Goal: Communication & Community: Ask a question

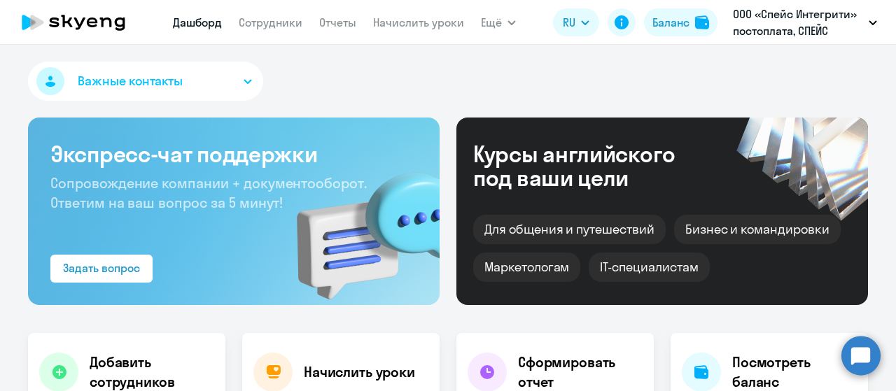
select select "30"
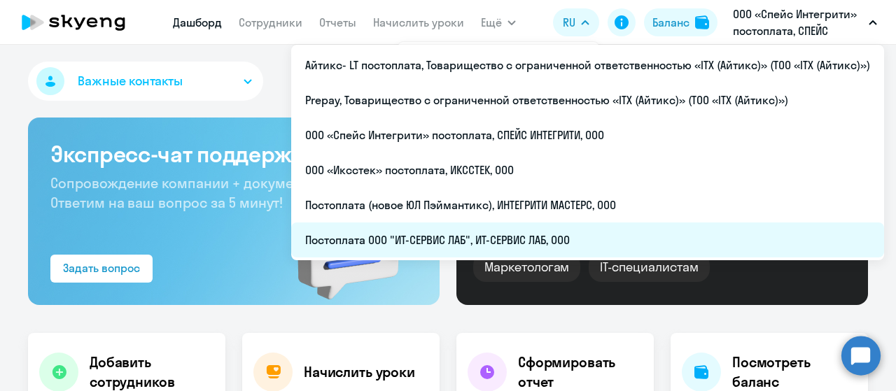
click at [423, 234] on li "Постоплата ООО "ИТ-СЕРВИС ЛАБ", ИТ-СЕРВИС ЛАБ, ООО" at bounding box center [587, 240] width 593 height 35
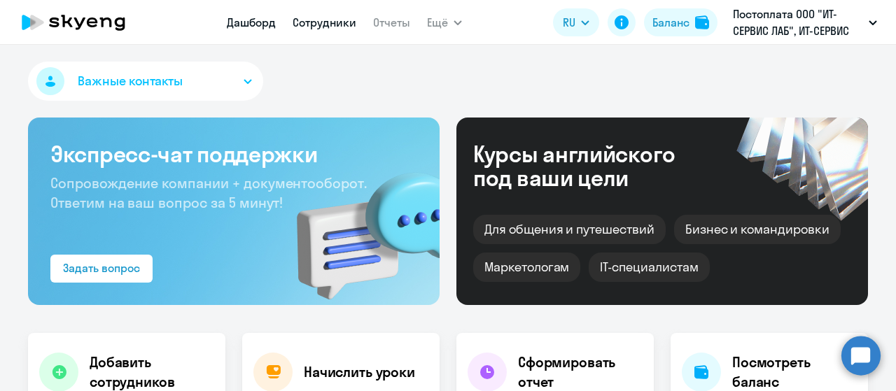
click at [319, 24] on link "Сотрудники" at bounding box center [325, 22] width 64 height 14
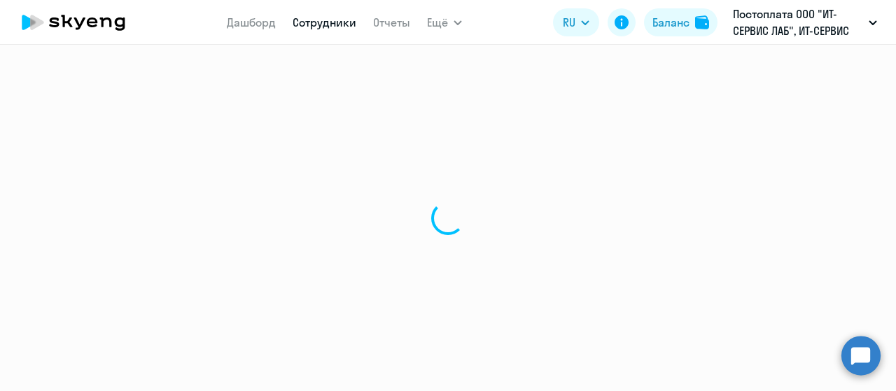
select select "30"
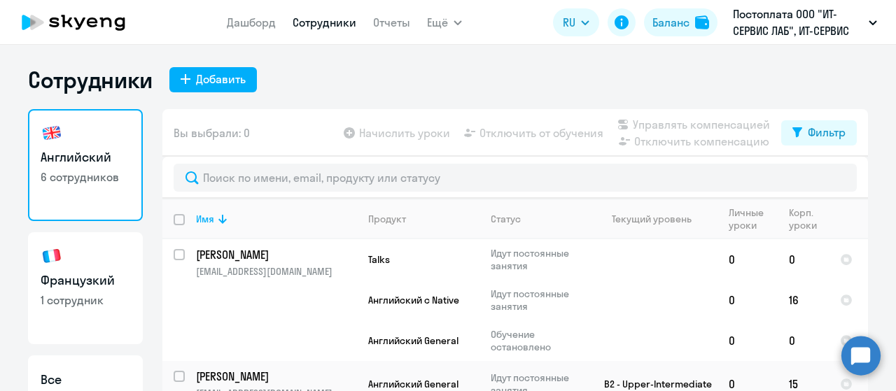
click at [57, 267] on link "Французкий 1 сотрудник" at bounding box center [85, 288] width 115 height 112
select select "30"
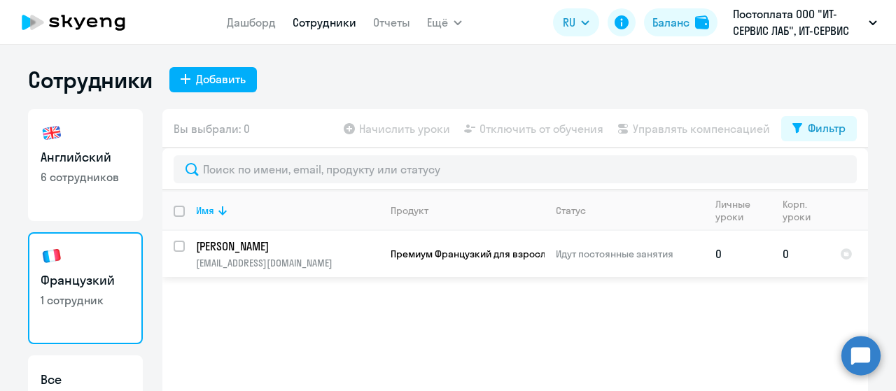
click at [326, 251] on p "Шараева Кристина" at bounding box center [287, 246] width 183 height 15
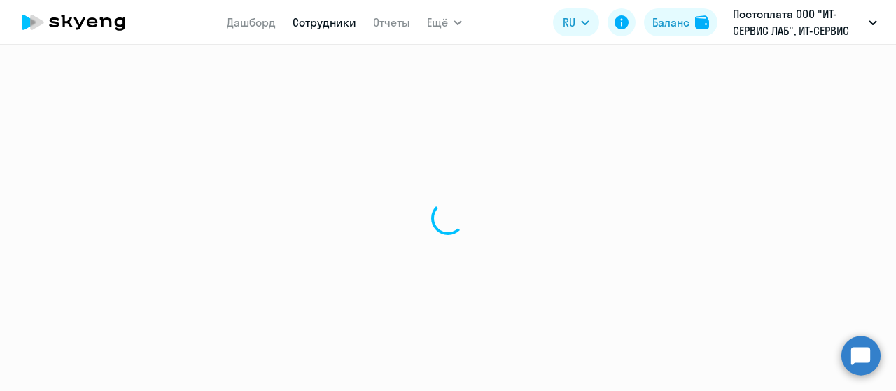
select select "french"
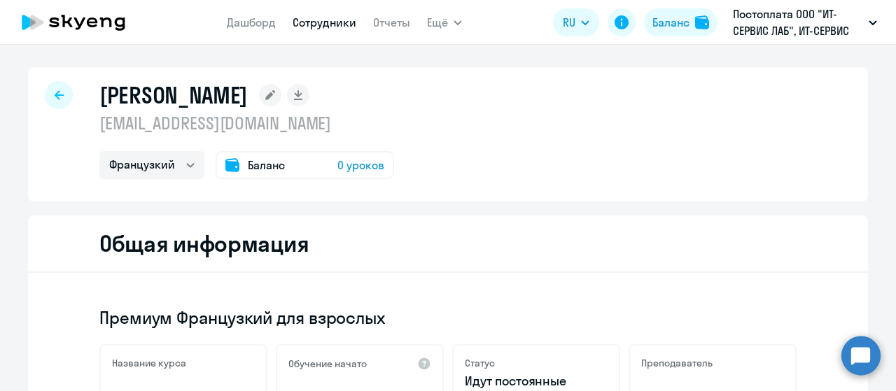
click at [267, 157] on span "Баланс" at bounding box center [266, 165] width 37 height 17
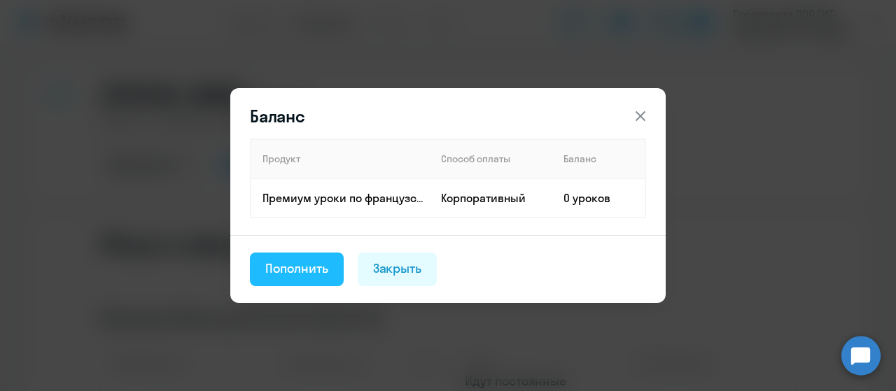
click at [295, 274] on div "Пополнить" at bounding box center [296, 269] width 63 height 18
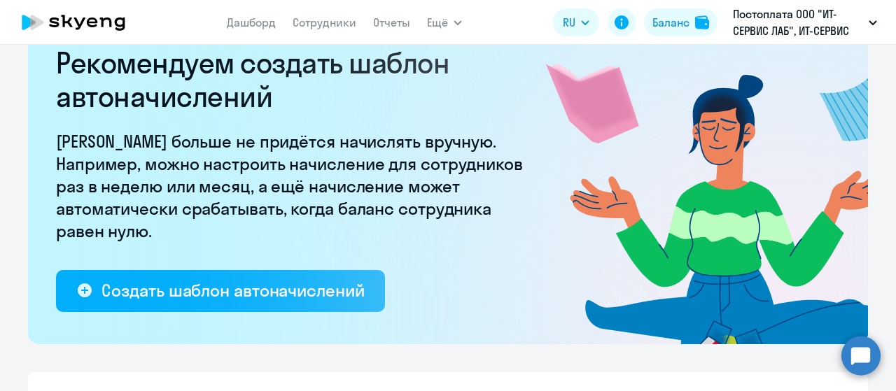
select select "10"
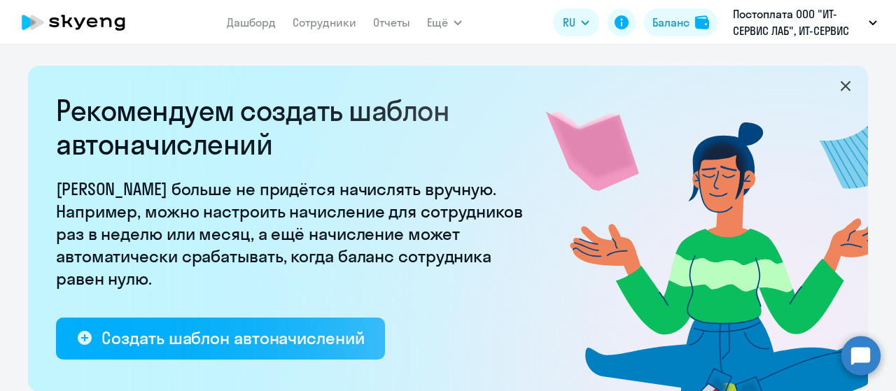
click at [843, 89] on icon at bounding box center [845, 86] width 17 height 17
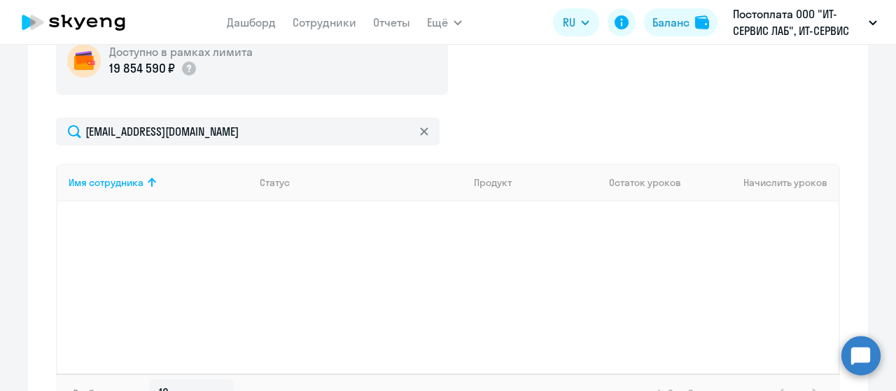
scroll to position [280, 0]
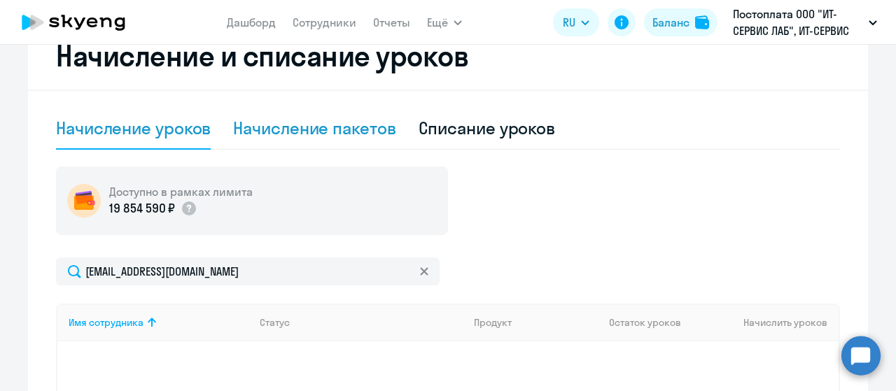
click at [330, 123] on div "Начисление пакетов" at bounding box center [314, 128] width 162 height 22
select select "10"
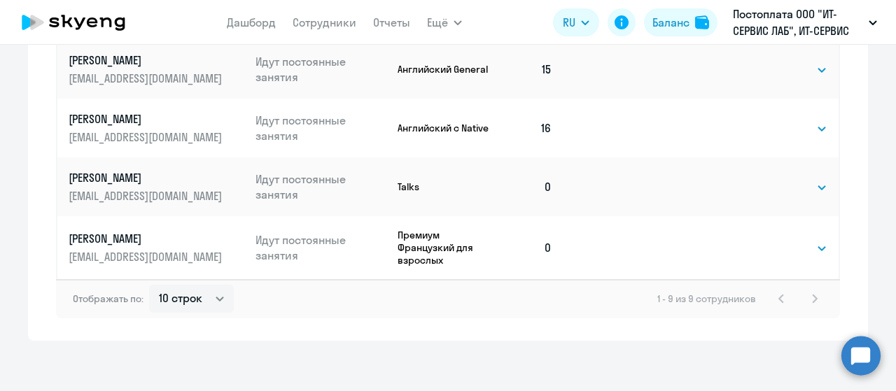
scroll to position [893, 0]
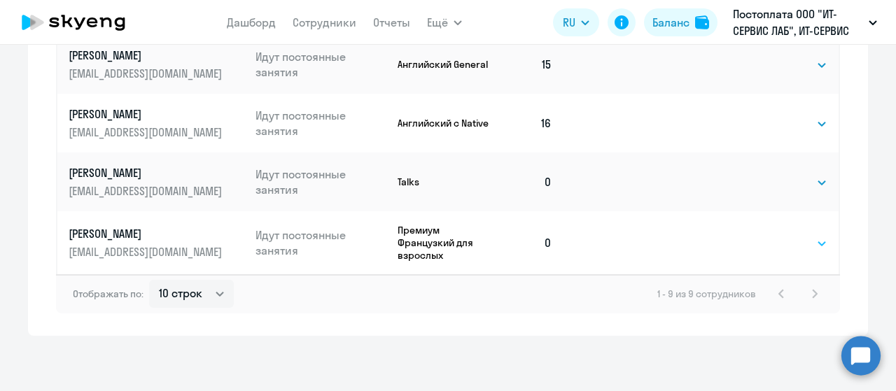
click at [791, 245] on select "Выбрать 4 8 16 32 64 96 128" at bounding box center [798, 243] width 57 height 17
select select "8"
click at [770, 235] on select "Выбрать 4 8 16 32 64 96 128" at bounding box center [798, 243] width 57 height 17
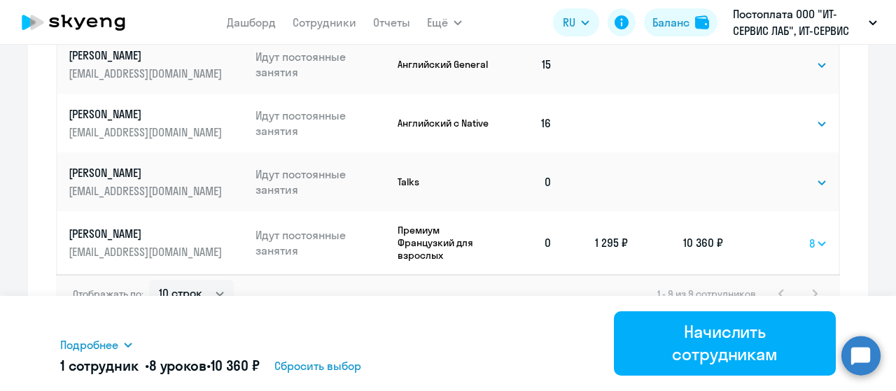
click at [813, 246] on select "Выбрать 4 8 16 32 64 96 128" at bounding box center [818, 243] width 18 height 17
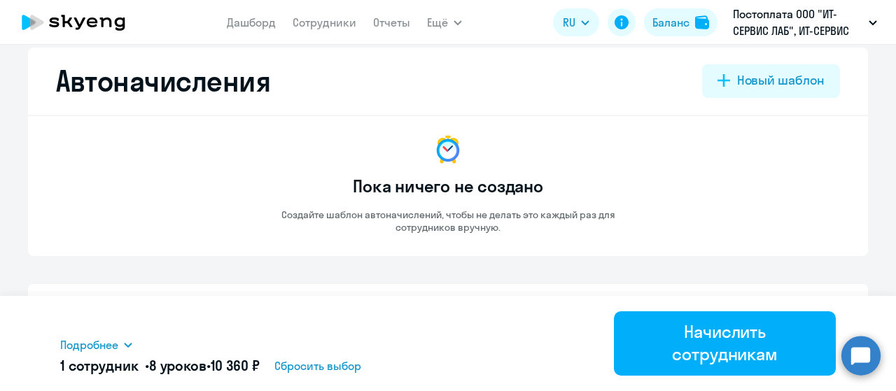
scroll to position [0, 0]
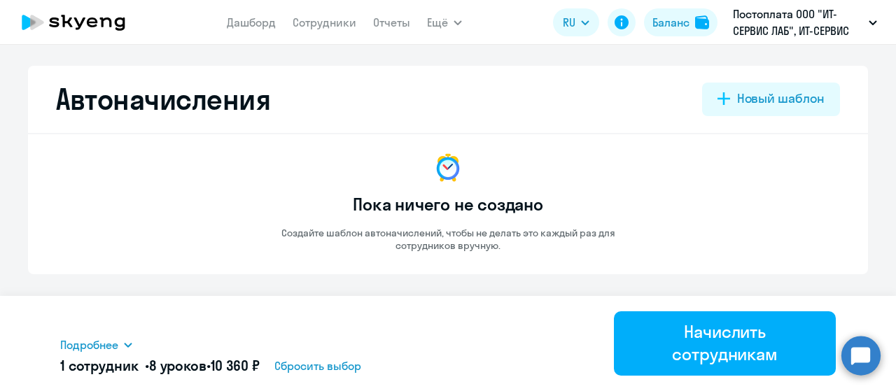
click at [95, 13] on icon at bounding box center [73, 22] width 123 height 35
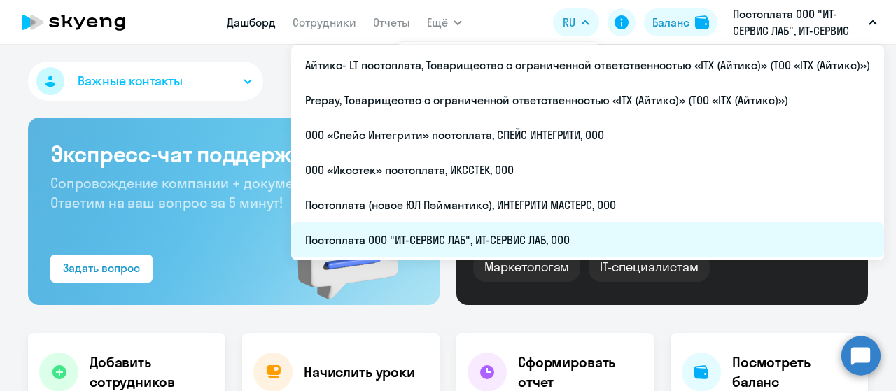
select select "30"
click at [515, 249] on li "Постоплата ООО "ИТ-СЕРВИС ЛАБ", ИТ-СЕРВИС ЛАБ, ООО" at bounding box center [587, 240] width 593 height 35
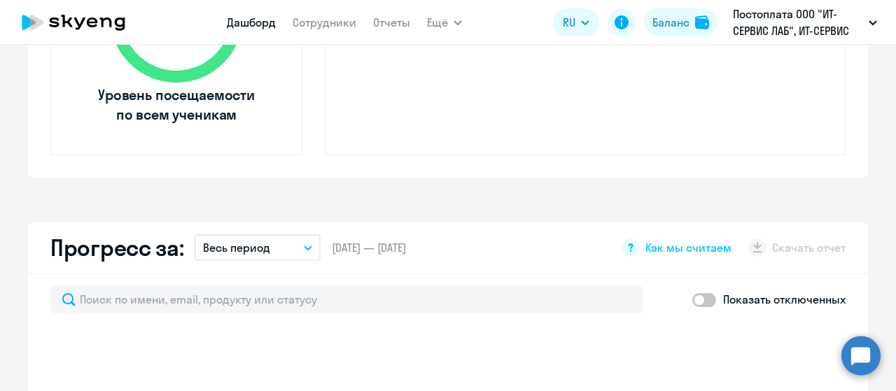
select select "30"
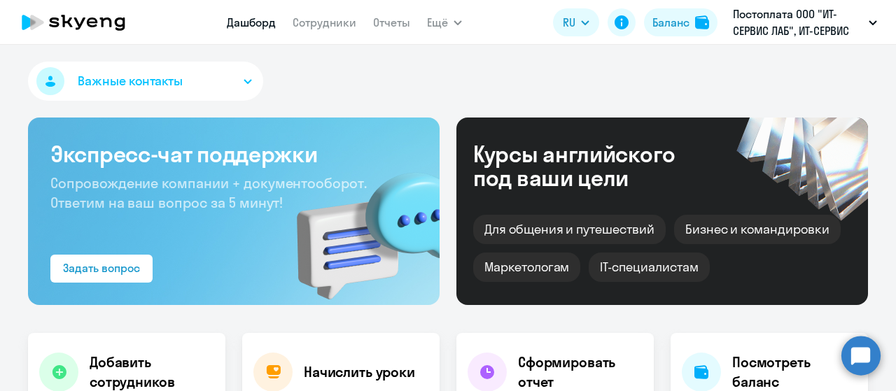
click at [338, 31] on nav "Дашборд Сотрудники Отчеты" at bounding box center [318, 22] width 183 height 28
click at [337, 29] on link "Сотрудники" at bounding box center [325, 22] width 64 height 14
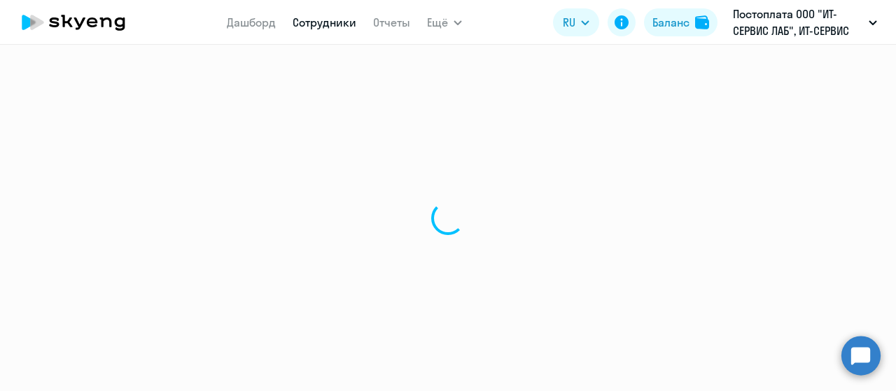
select select "30"
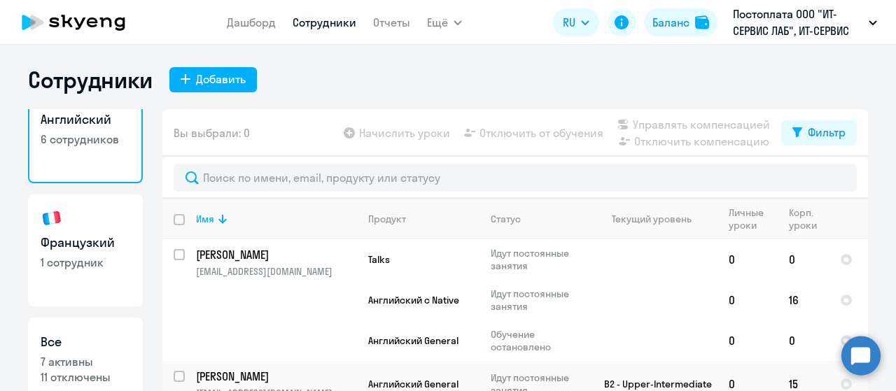
scroll to position [70, 0]
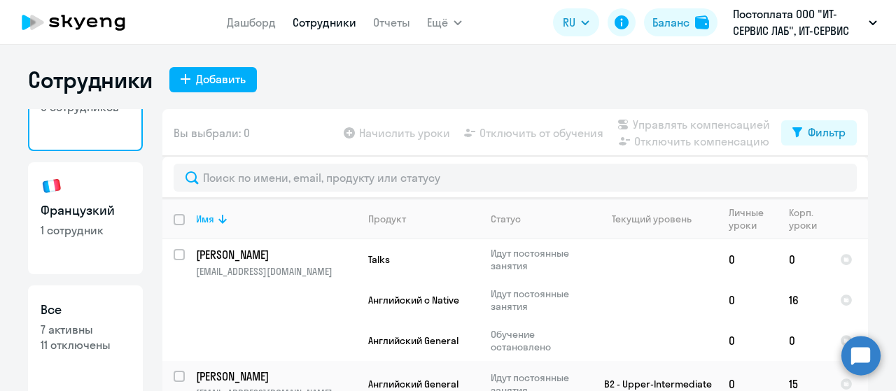
click at [93, 218] on h3 "Французкий" at bounding box center [86, 211] width 90 height 18
select select "30"
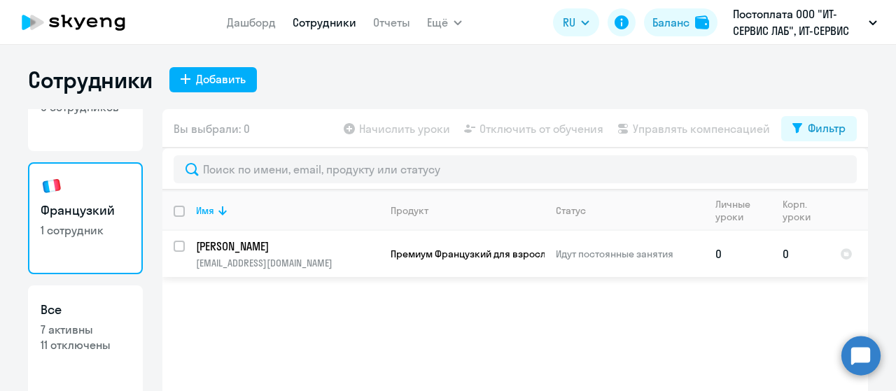
click at [178, 244] on input "select row 5709663" at bounding box center [188, 255] width 28 height 28
checkbox input "true"
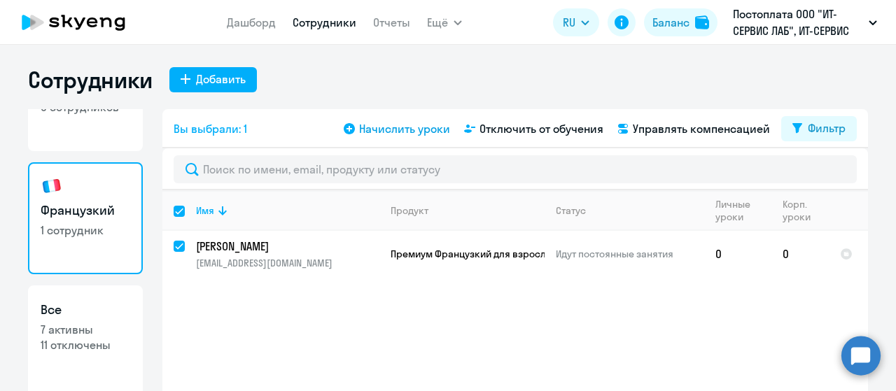
click at [423, 131] on span "Начислить уроки" at bounding box center [404, 128] width 91 height 17
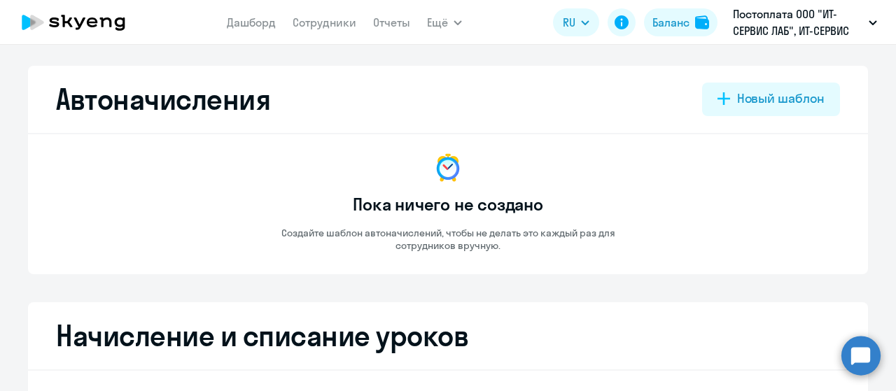
select select "10"
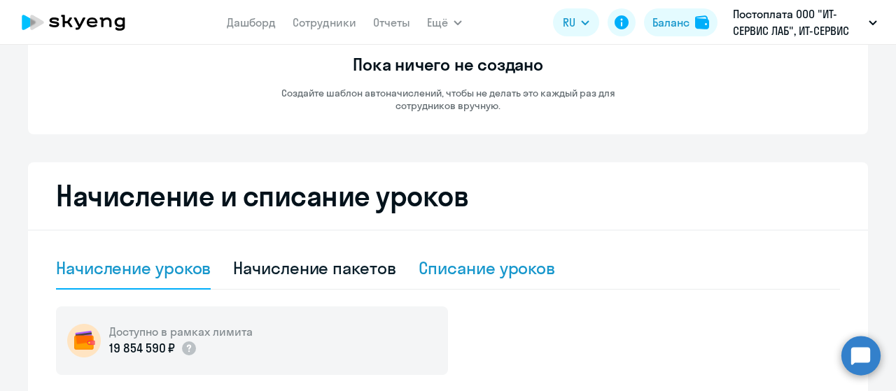
click at [456, 274] on div "Списание уроков" at bounding box center [487, 268] width 137 height 22
select select "10"
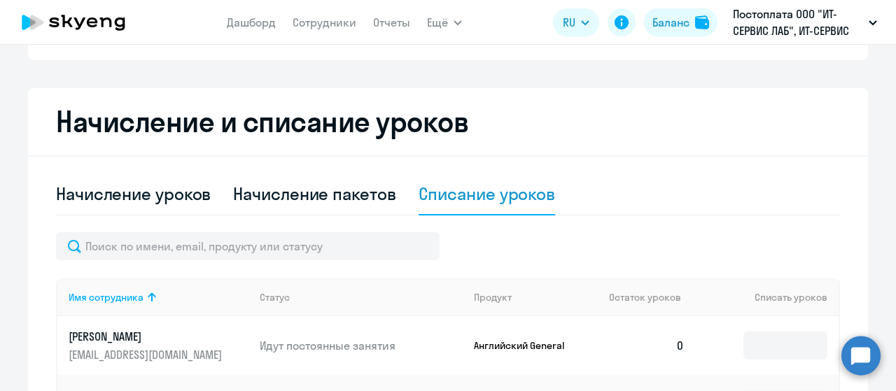
scroll to position [350, 0]
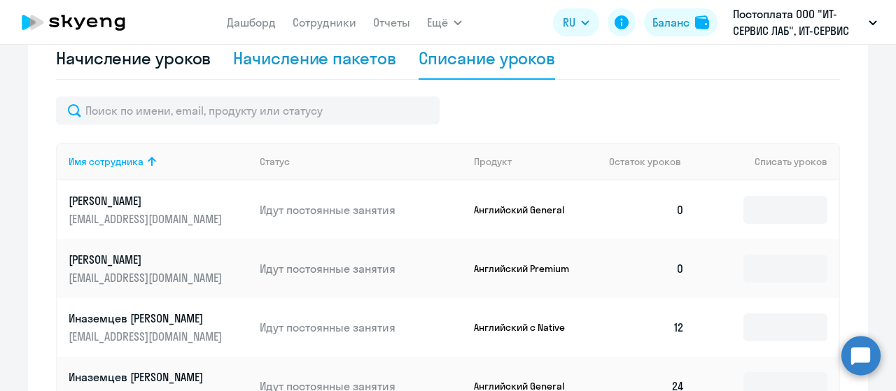
click at [327, 66] on div "Начисление пакетов" at bounding box center [314, 58] width 162 height 22
select select "10"
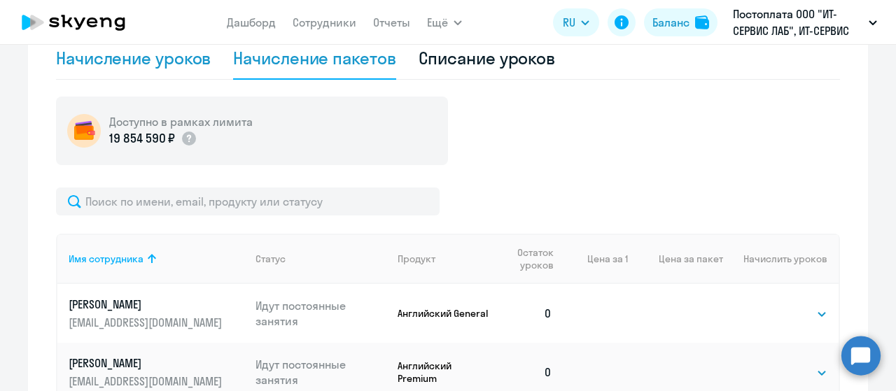
click at [140, 65] on div "Начисление уроков" at bounding box center [133, 58] width 155 height 22
select select "10"
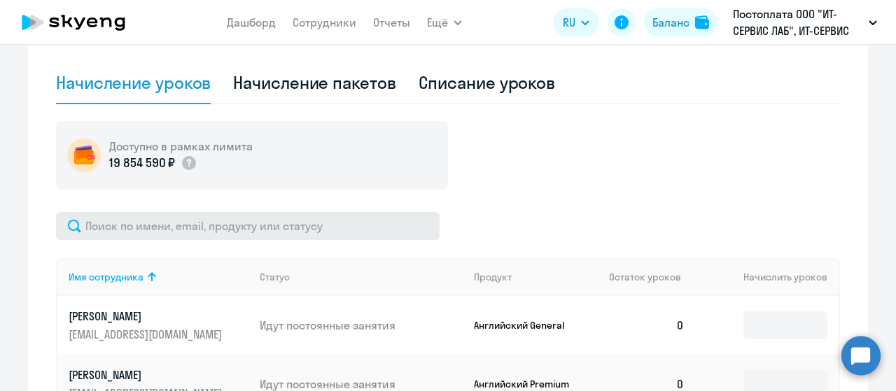
scroll to position [328, 0]
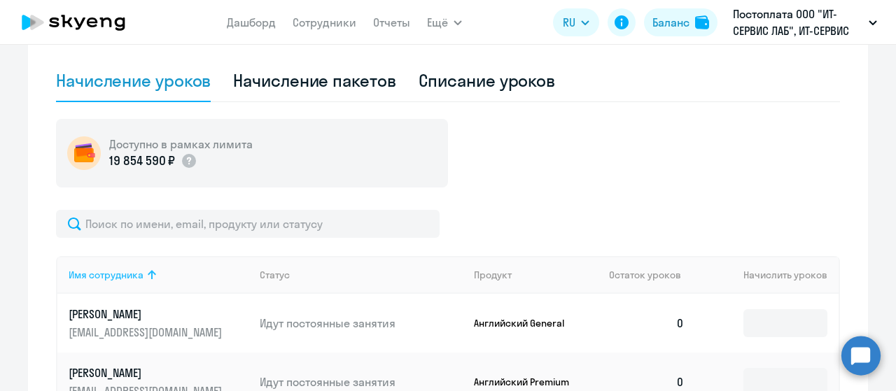
click at [148, 272] on icon at bounding box center [152, 274] width 8 height 9
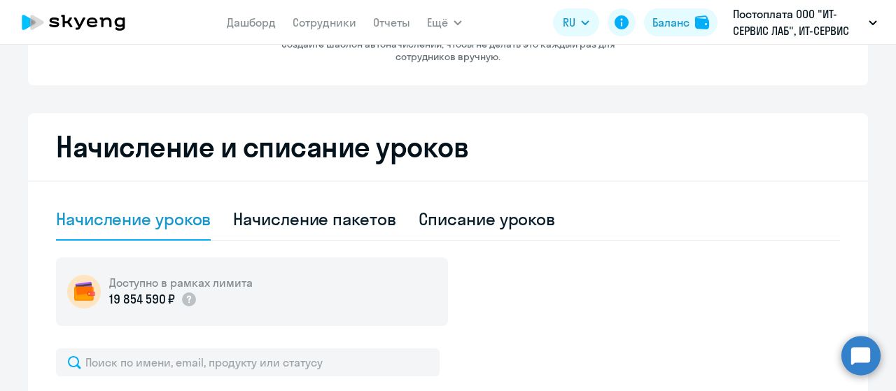
scroll to position [0, 0]
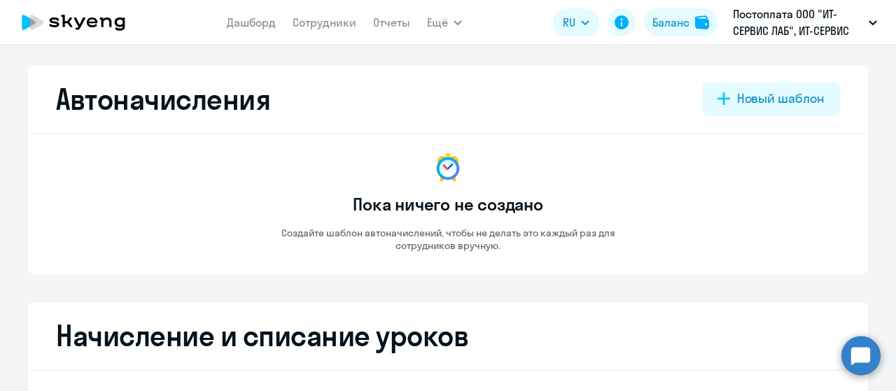
click at [99, 29] on icon at bounding box center [73, 22] width 123 height 35
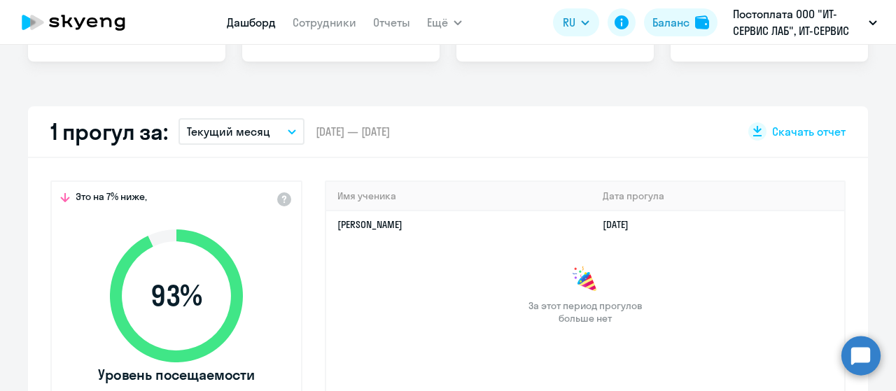
select select "30"
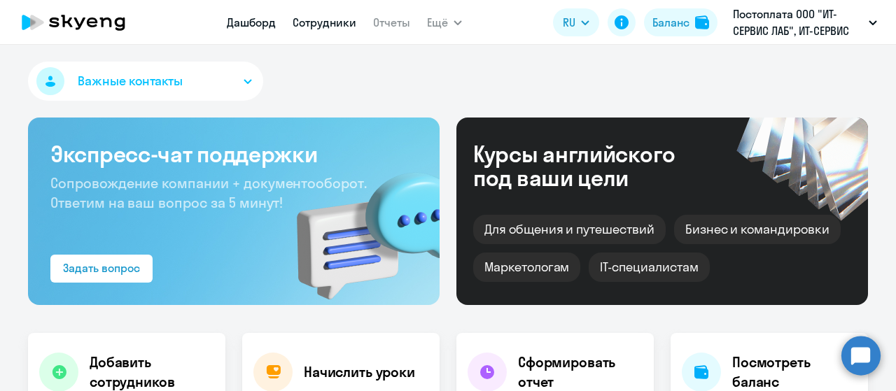
click at [325, 21] on link "Сотрудники" at bounding box center [325, 22] width 64 height 14
select select "30"
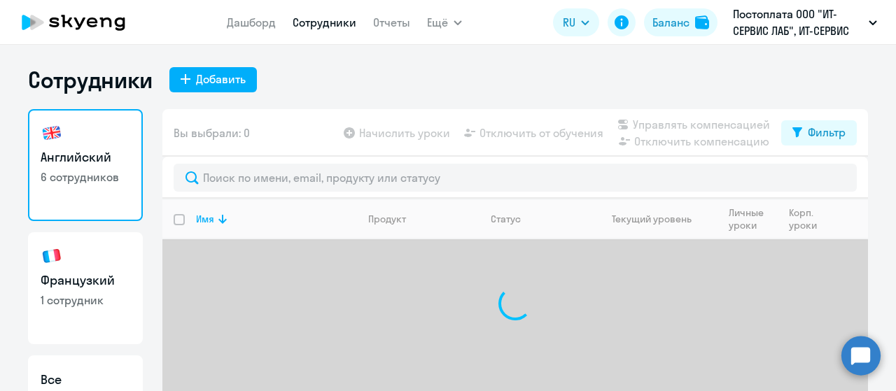
click at [99, 286] on h3 "Французкий" at bounding box center [86, 281] width 90 height 18
select select "30"
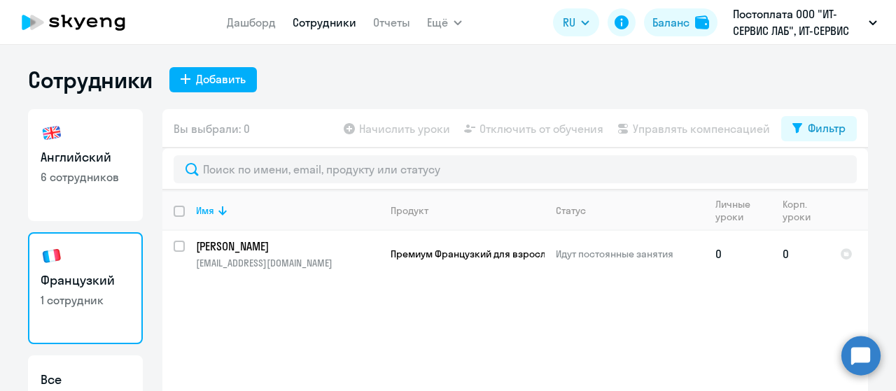
scroll to position [48, 0]
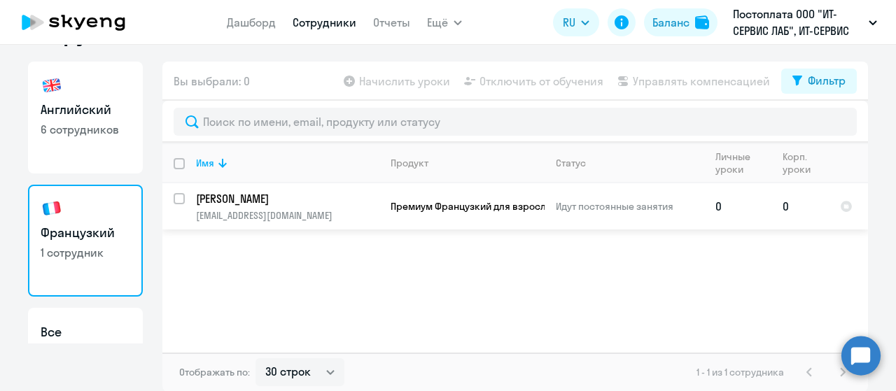
click at [274, 201] on p "Шараева Кристина" at bounding box center [287, 198] width 183 height 15
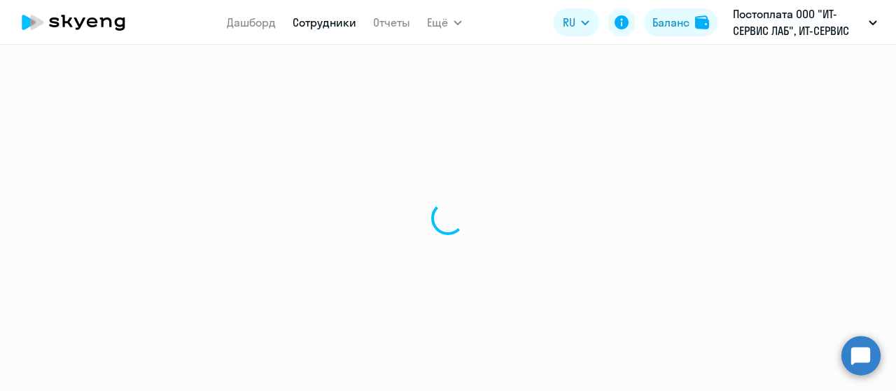
select select "french"
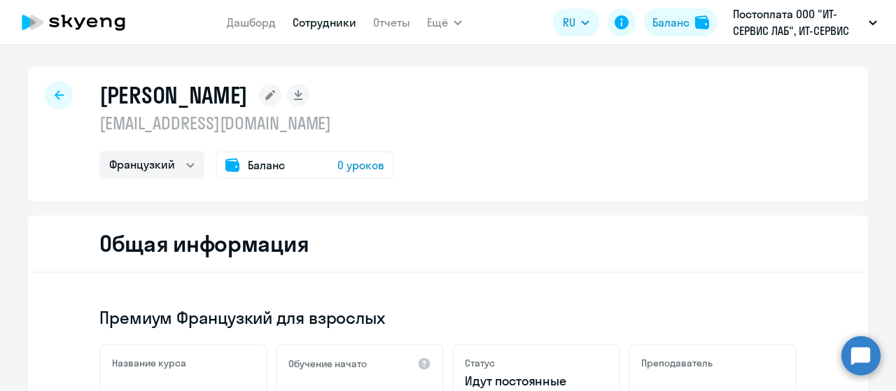
click at [860, 365] on circle at bounding box center [860, 355] width 39 height 39
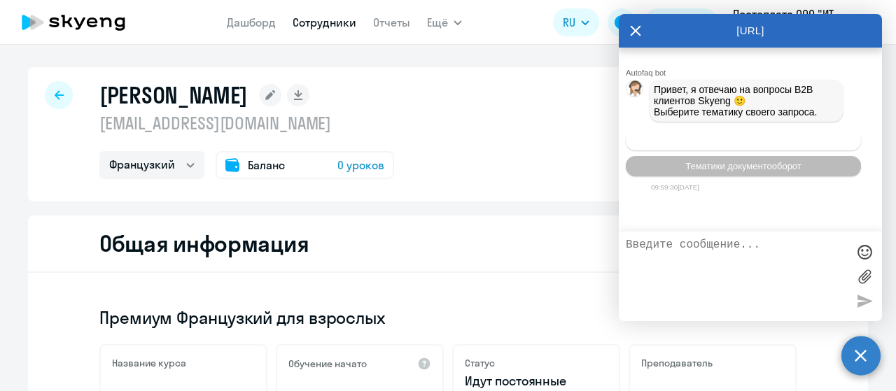
click at [748, 144] on span "Операционное сопровождение" at bounding box center [744, 140] width 132 height 11
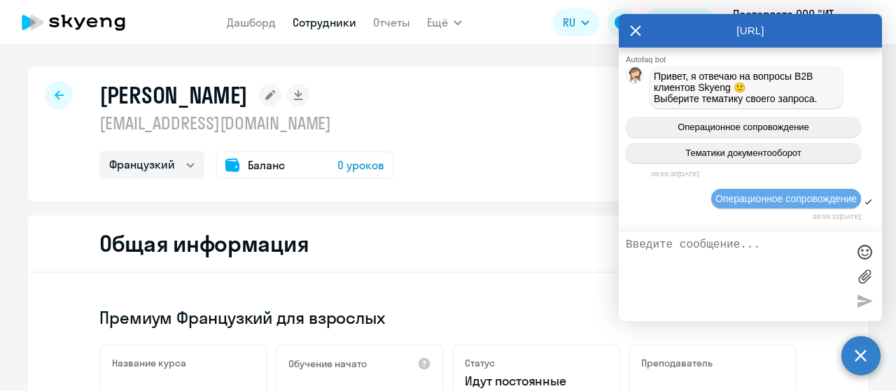
scroll to position [98, 0]
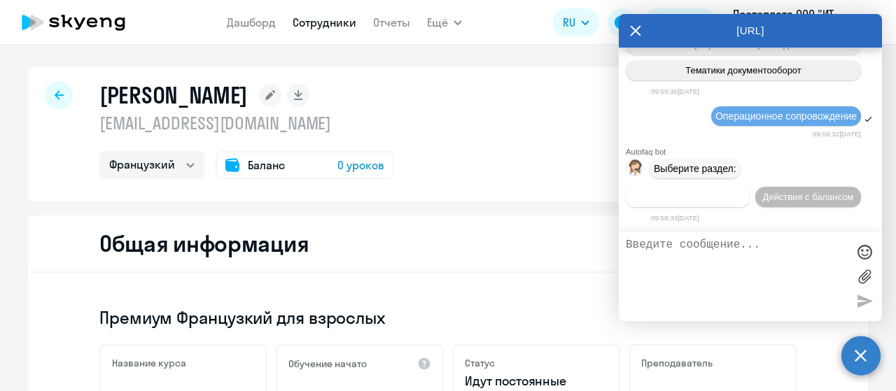
click at [717, 201] on span "Действия по сотрудникам" at bounding box center [688, 197] width 109 height 11
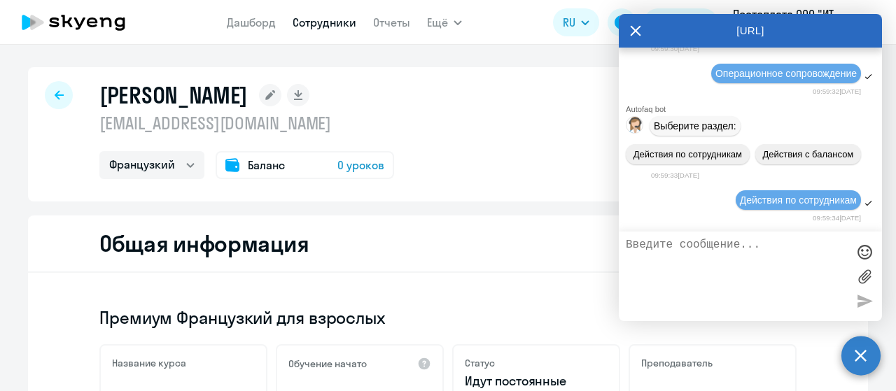
scroll to position [305, 0]
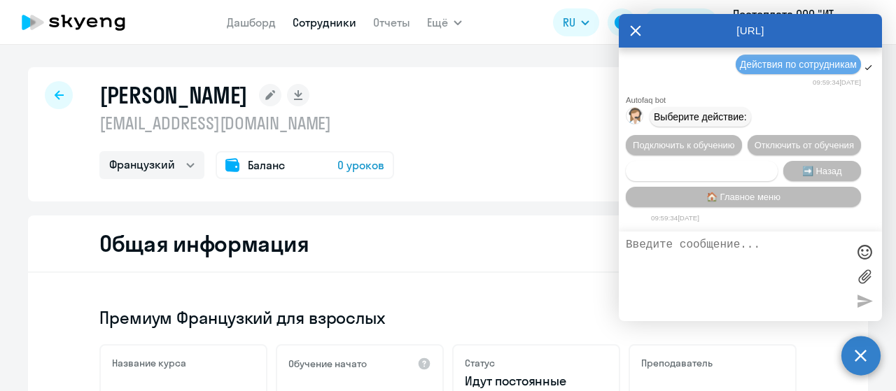
click at [736, 167] on span "Сотруднику нужна помощь" at bounding box center [701, 171] width 113 height 11
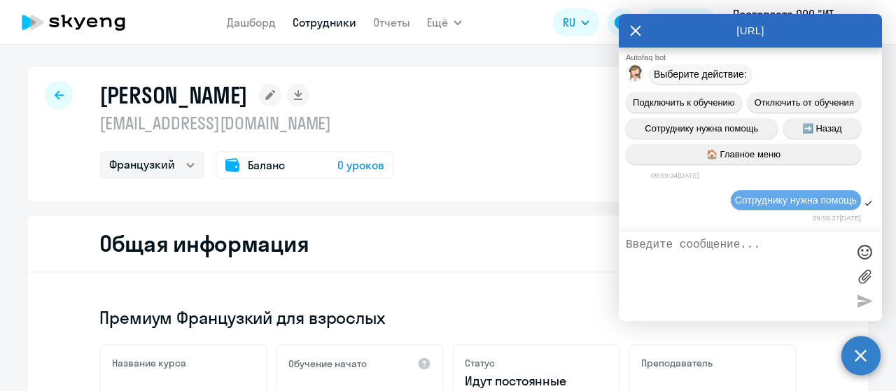
scroll to position [789, 0]
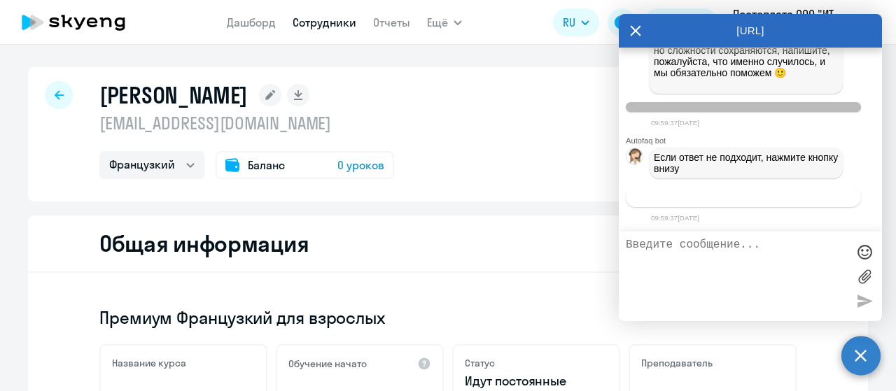
click at [748, 201] on span "Связаться с менеджером" at bounding box center [743, 197] width 107 height 11
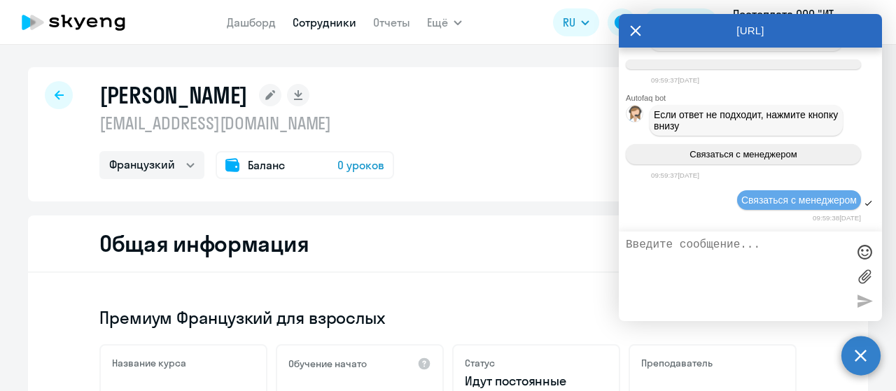
click at [725, 251] on textarea at bounding box center [736, 277] width 221 height 76
type textarea "L"
click at [738, 242] on textarea "добрый день. просба начислить" at bounding box center [736, 277] width 221 height 76
click at [826, 243] on textarea "добрый день. просьба начислить" at bounding box center [736, 277] width 221 height 76
drag, startPoint x: 204, startPoint y: 93, endPoint x: 287, endPoint y: 93, distance: 83.3
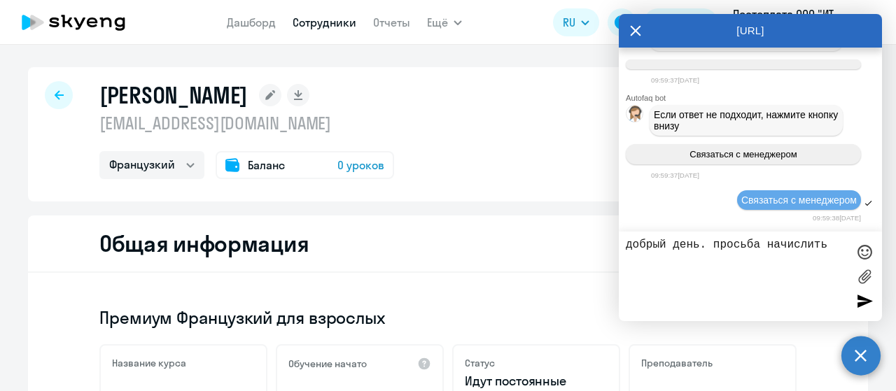
click at [248, 93] on h1 "Шараева Кристина" at bounding box center [173, 95] width 148 height 28
copy h1 "Шараева Кристина"
click at [830, 249] on textarea "добрый день. просьба начислить" at bounding box center [736, 277] width 221 height 76
paste textarea "Шараева Кристина"
click at [687, 260] on textarea "добрый день. просьба начислитьШараева Кристина" at bounding box center [736, 277] width 221 height 76
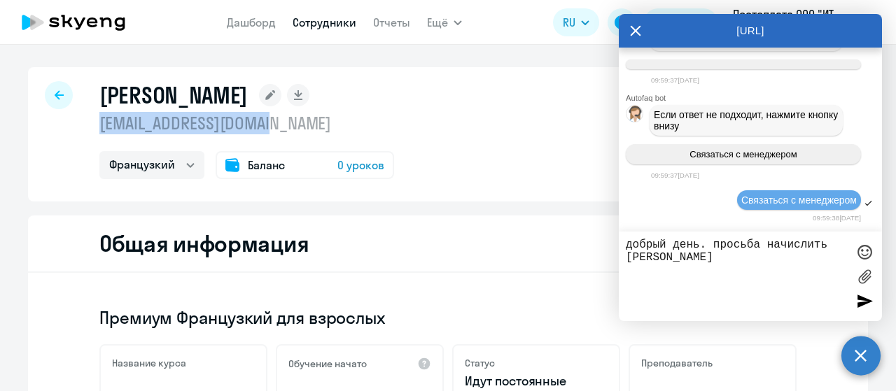
drag, startPoint x: 95, startPoint y: 126, endPoint x: 293, endPoint y: 131, distance: 197.5
click at [293, 131] on p "insight.vld@gmail.com" at bounding box center [246, 123] width 295 height 22
copy p "insight.vld@gmail.com"
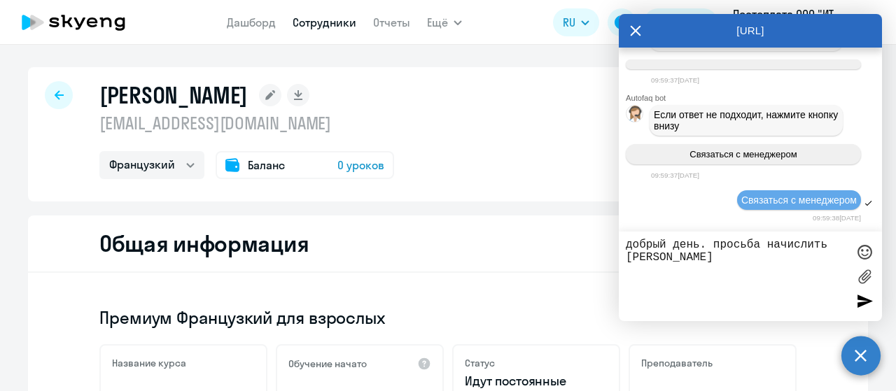
click at [745, 257] on textarea "добрый день. просьба начислить Шараева Кристина" at bounding box center [736, 277] width 221 height 76
click at [736, 256] on textarea "добрый день. просьба начислить Шараева Кристина" at bounding box center [736, 277] width 221 height 76
paste textarea "insight.vld@gmail.com"
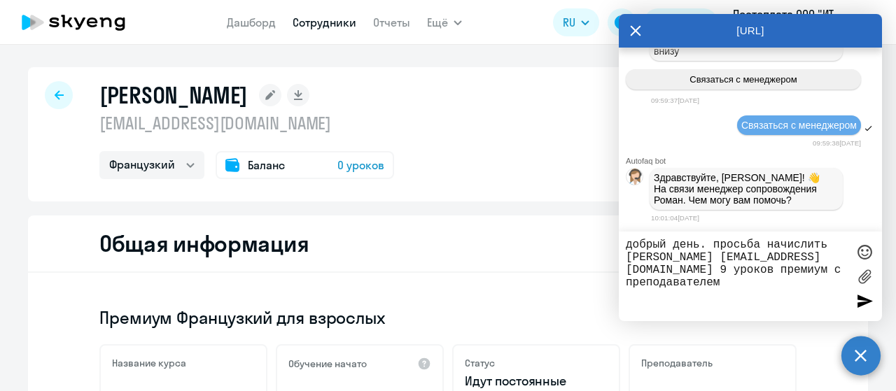
type textarea "добрый день. просьба начислить Шараева Кристина insight.vld@gmail.com 9 уроков …"
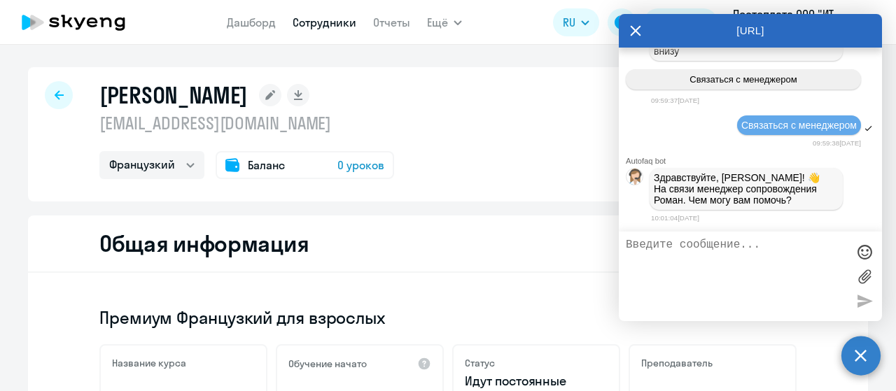
scroll to position [974, 0]
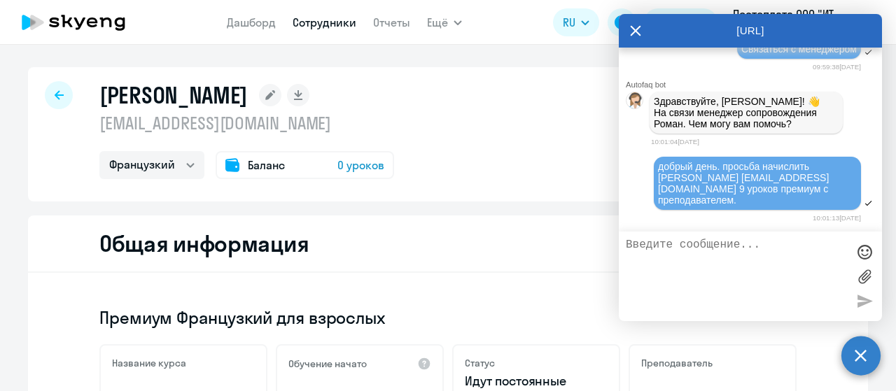
click at [248, 164] on span "Баланс" at bounding box center [266, 165] width 37 height 17
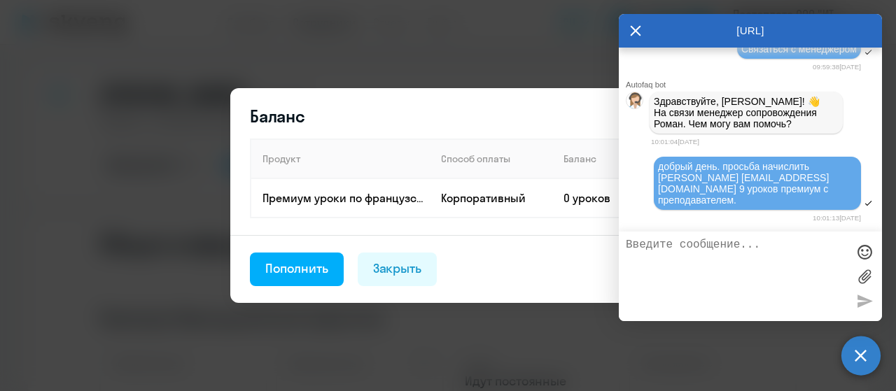
click at [570, 72] on div "Баланс Продукт Способ оплаты Баланс Премиум уроки по французскому языку для взр…" at bounding box center [448, 196] width 678 height 316
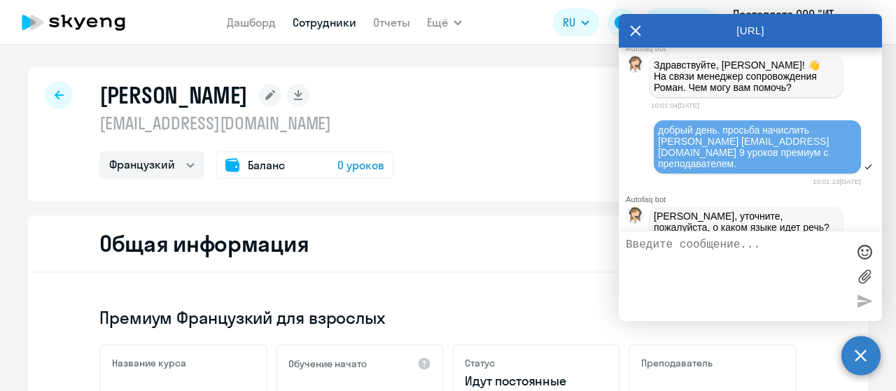
scroll to position [1117, 0]
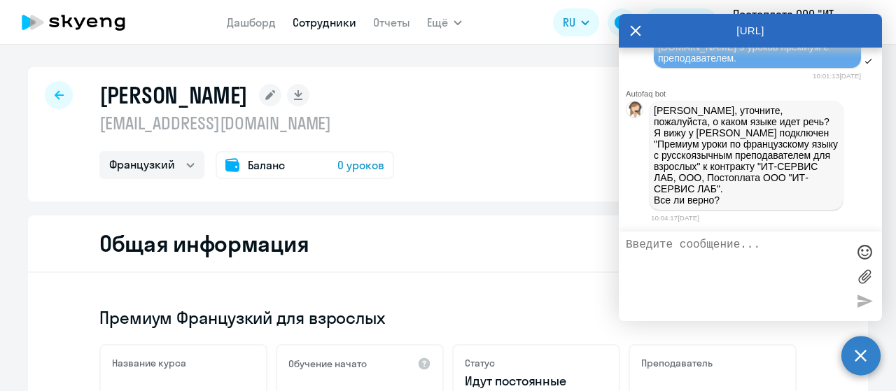
click at [669, 254] on textarea at bounding box center [736, 277] width 221 height 76
type textarea "да, всё верно"
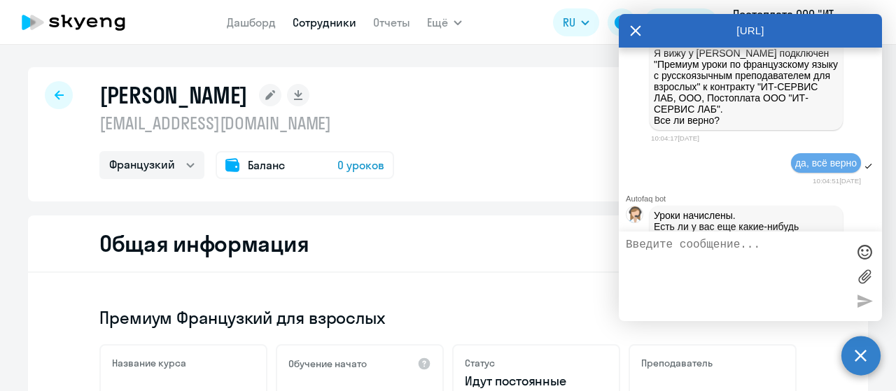
scroll to position [1235, 0]
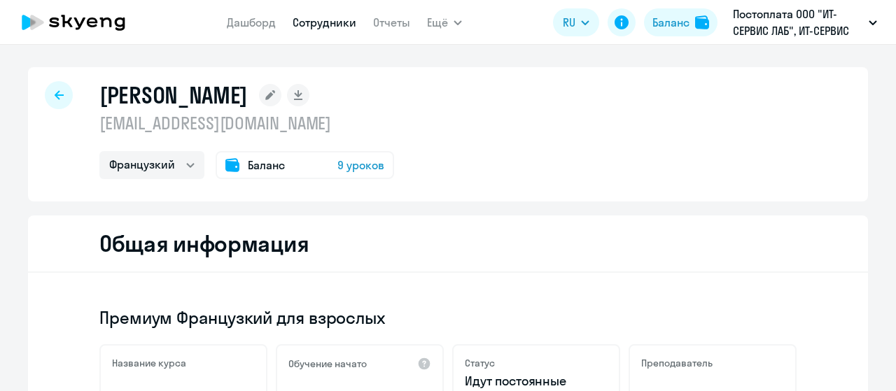
select select "french"
click at [860, 351] on circle at bounding box center [860, 355] width 39 height 39
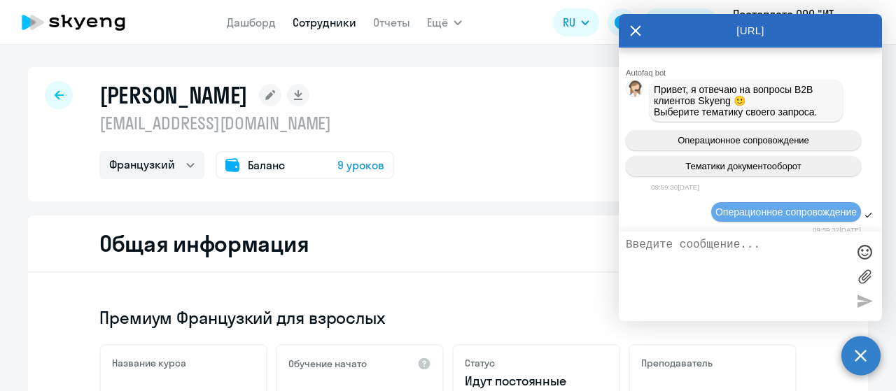
scroll to position [1235, 0]
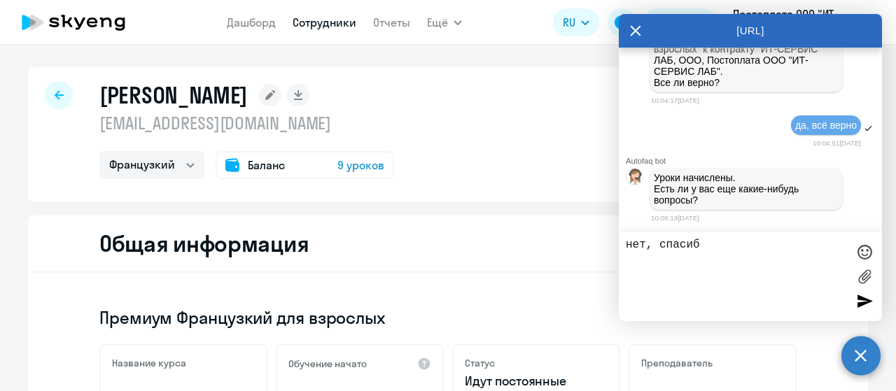
type textarea "нет, спасибо"
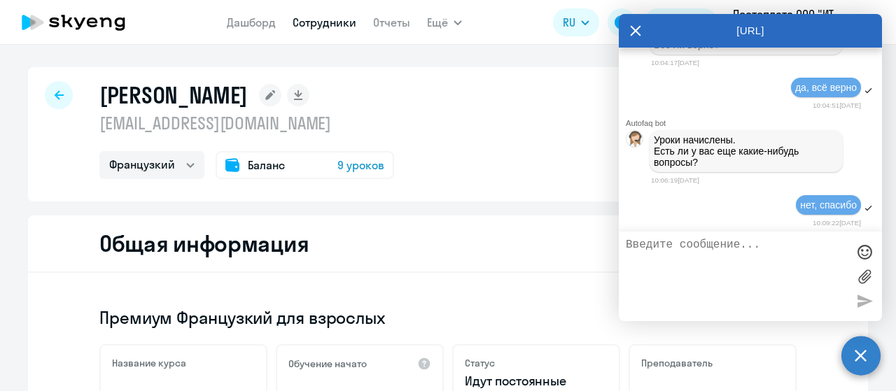
scroll to position [1277, 0]
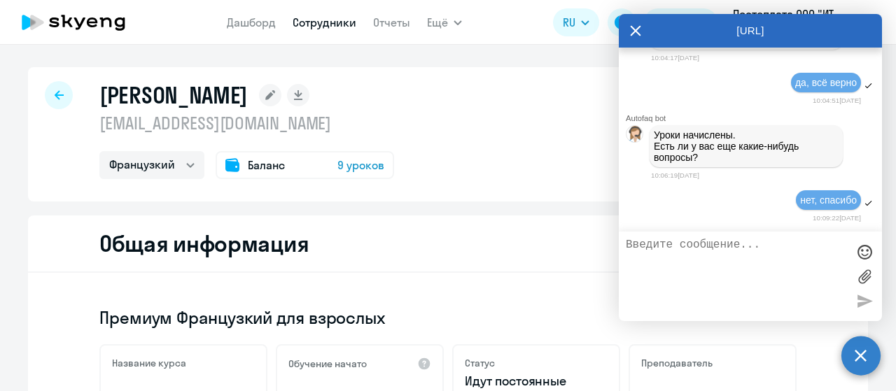
click at [630, 32] on icon at bounding box center [635, 31] width 11 height 34
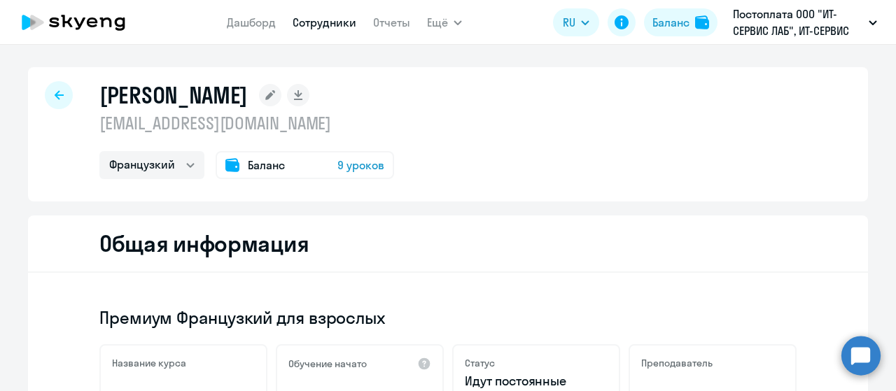
click at [48, 97] on div at bounding box center [59, 95] width 28 height 28
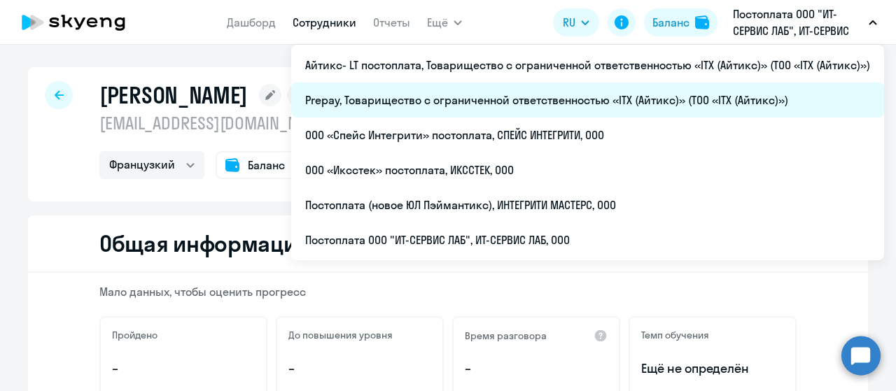
click at [624, 90] on li "Prepay, Товарищество с ограниченной ответственностью «ITX (Айтикс)» (ТОО «ITX (…" at bounding box center [587, 100] width 593 height 35
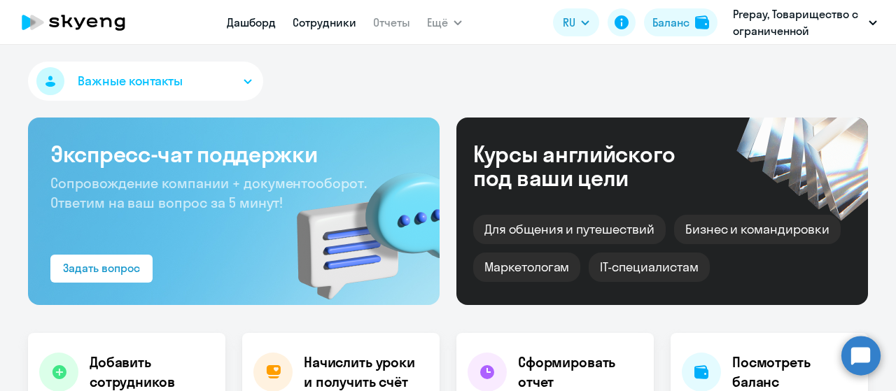
click at [299, 23] on link "Сотрудники" at bounding box center [325, 22] width 64 height 14
select select "30"
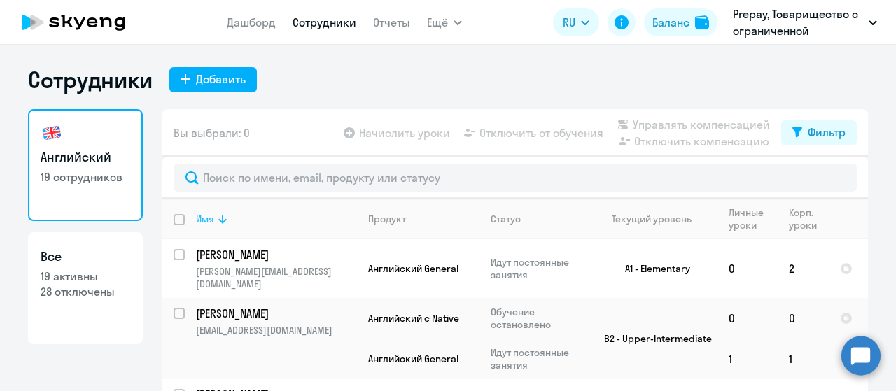
click at [221, 221] on icon at bounding box center [222, 219] width 8 height 9
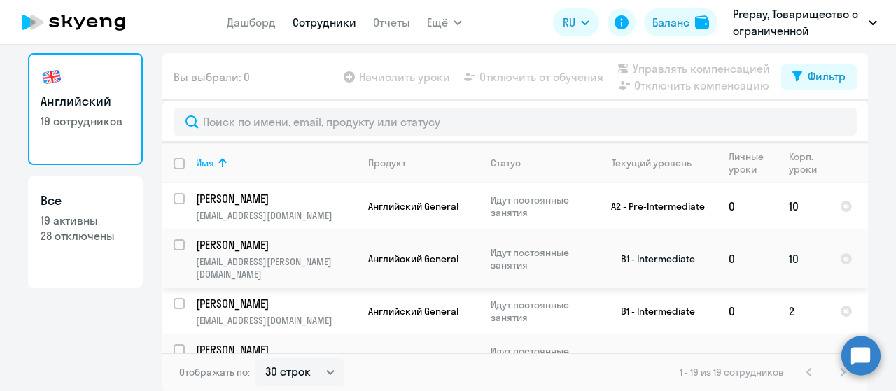
scroll to position [70, 0]
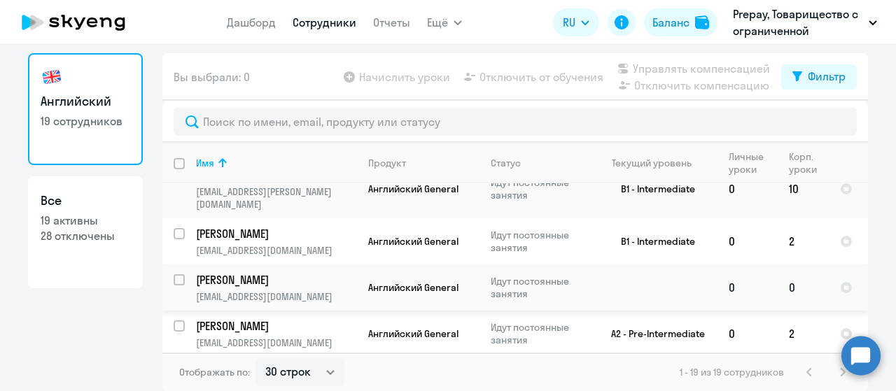
click at [277, 291] on p "ilya34brysin@gmail.com" at bounding box center [276, 297] width 160 height 13
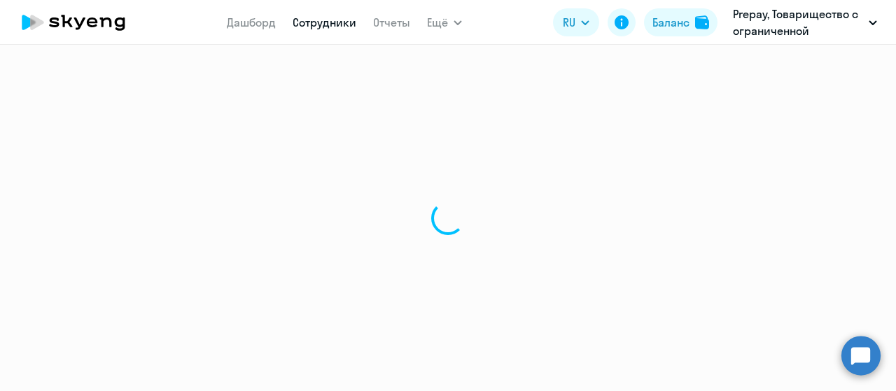
select select "english"
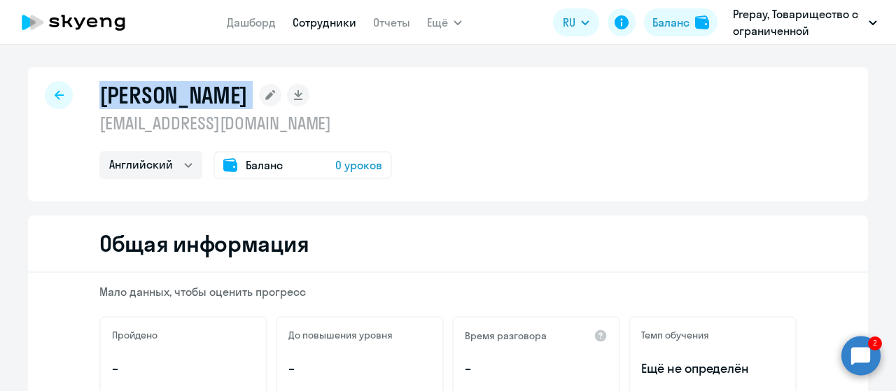
drag, startPoint x: 108, startPoint y: 99, endPoint x: 232, endPoint y: 96, distance: 124.6
click at [232, 96] on div "Брысин Илья" at bounding box center [245, 95] width 293 height 28
copy div "Брысин Илья"
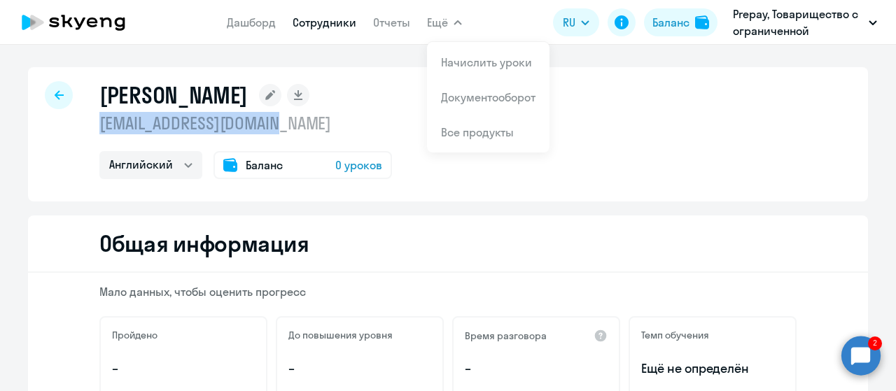
drag, startPoint x: 267, startPoint y: 127, endPoint x: 88, endPoint y: 128, distance: 179.2
click at [88, 128] on div "Брысин Илья ilya34brysin@gmail.com Английский Баланс 0 уроков" at bounding box center [448, 134] width 840 height 134
copy p "ilya34brysin@gmail.com"
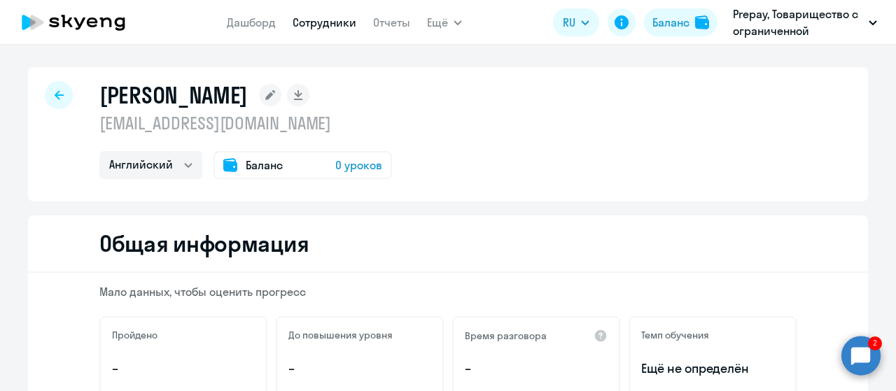
click at [59, 99] on div at bounding box center [59, 95] width 28 height 28
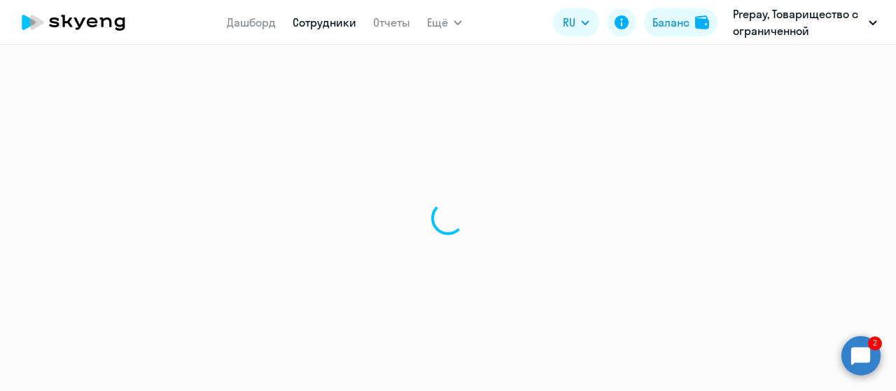
select select "30"
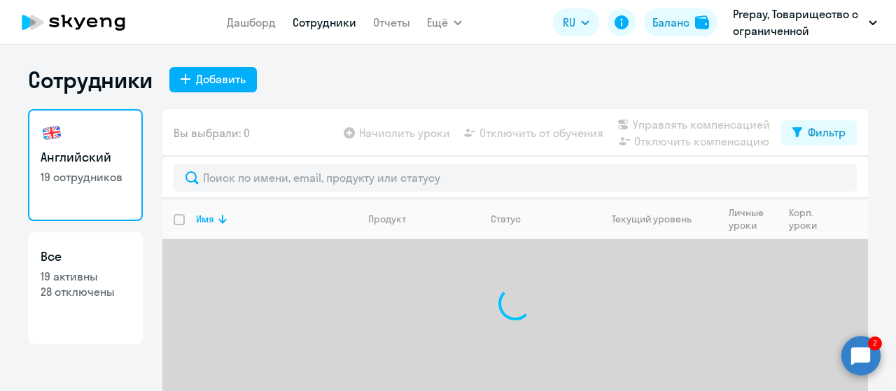
click at [862, 354] on circle at bounding box center [860, 355] width 39 height 39
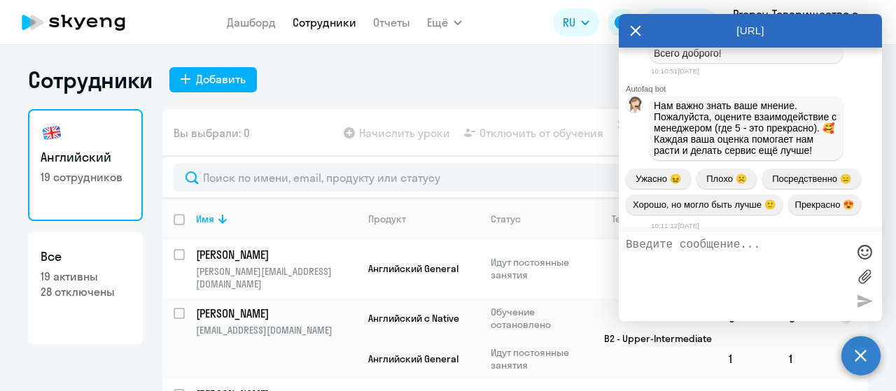
scroll to position [1312, 0]
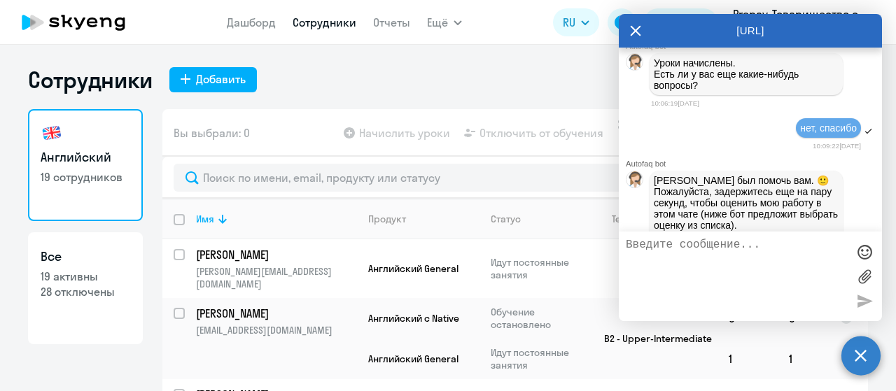
click at [638, 32] on icon at bounding box center [635, 31] width 11 height 34
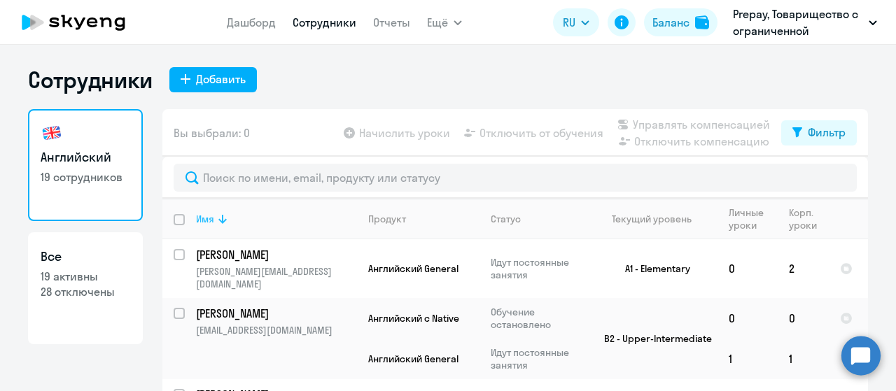
click at [214, 222] on icon at bounding box center [222, 219] width 17 height 17
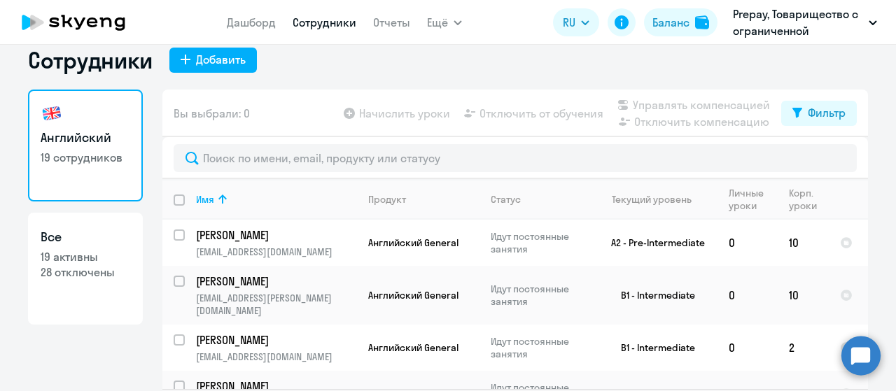
scroll to position [0, 0]
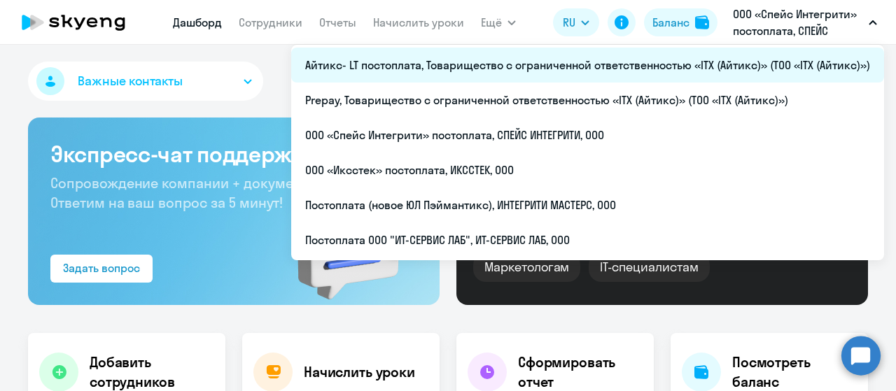
click at [522, 64] on li "Айтикс- LT постоплата, Товарищество с ограниченной ответственностью «ITX (Айтик…" at bounding box center [587, 65] width 593 height 35
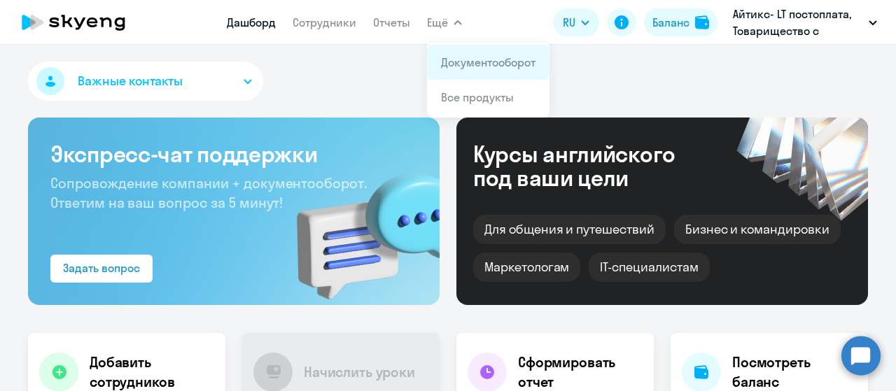
click at [460, 62] on link "Документооборот" at bounding box center [488, 62] width 95 height 14
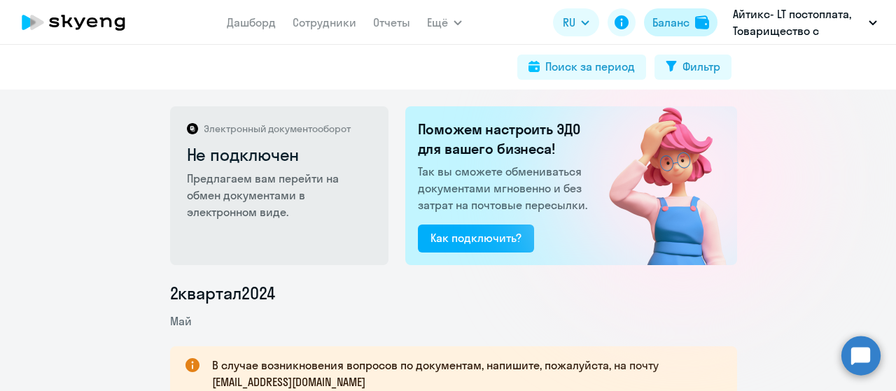
click at [695, 20] on img at bounding box center [702, 22] width 14 height 14
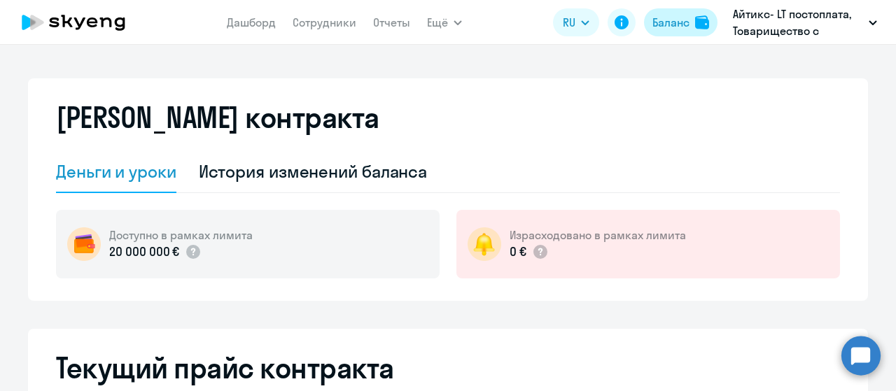
select select "english_adult_not_native_speaker"
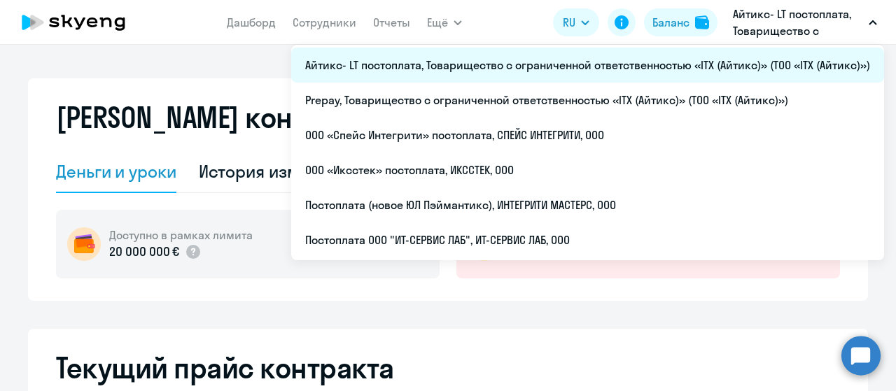
click at [696, 62] on li "Айтикс- LT постоплата, Товарищество с ограниченной ответственностью «ITX (Айтик…" at bounding box center [587, 65] width 593 height 35
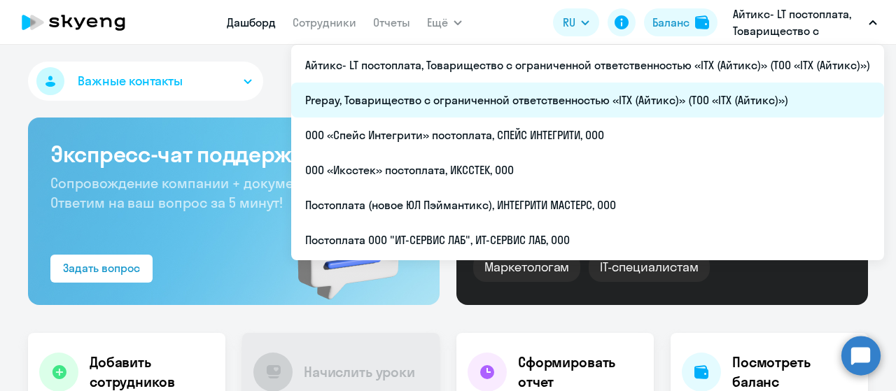
click at [648, 102] on li "Prepay, Товарищество с ограниченной ответственностью «ITX (Айтикс)» (ТОО «ITX (…" at bounding box center [587, 100] width 593 height 35
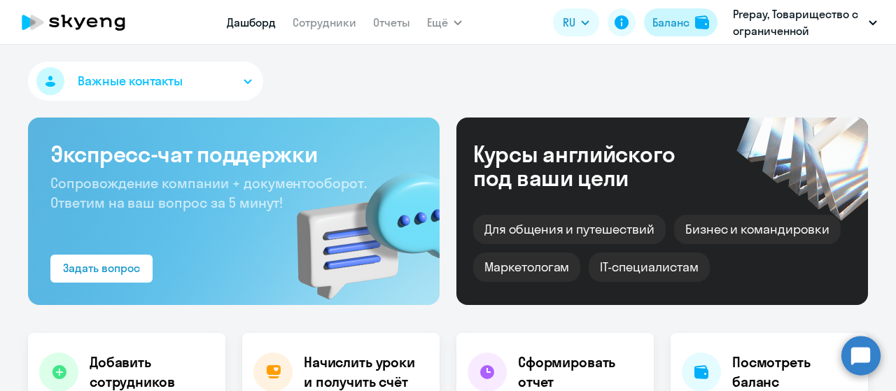
click at [671, 29] on div "Баланс" at bounding box center [670, 22] width 37 height 17
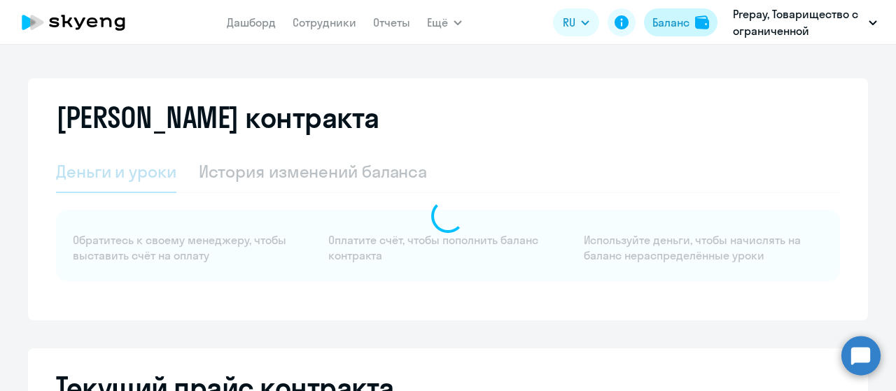
select select "english_adult_not_native_speaker"
